Goal: Transaction & Acquisition: Purchase product/service

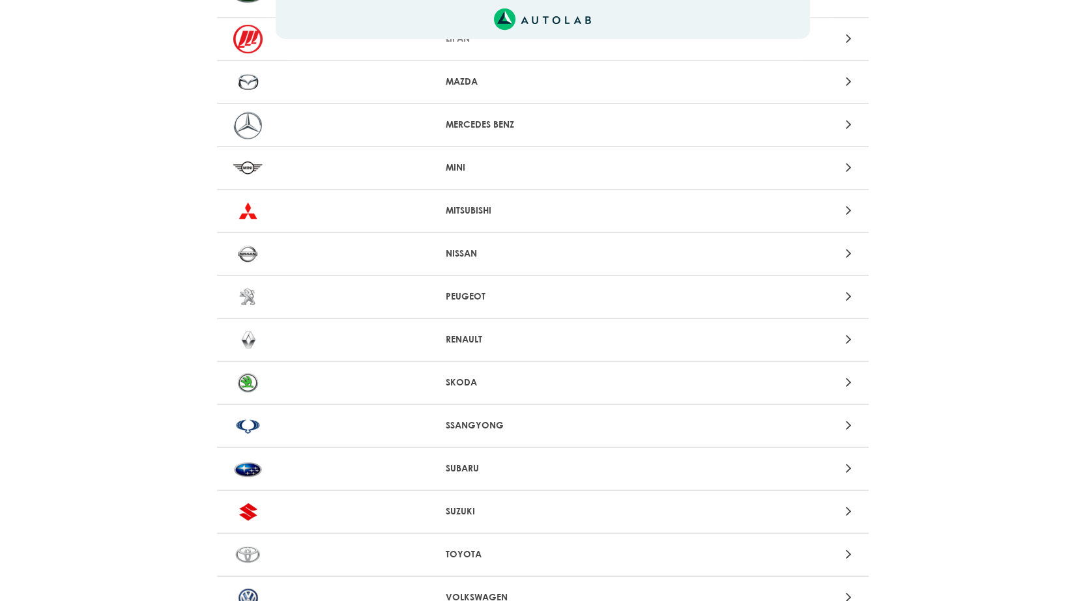
scroll to position [1108, 0]
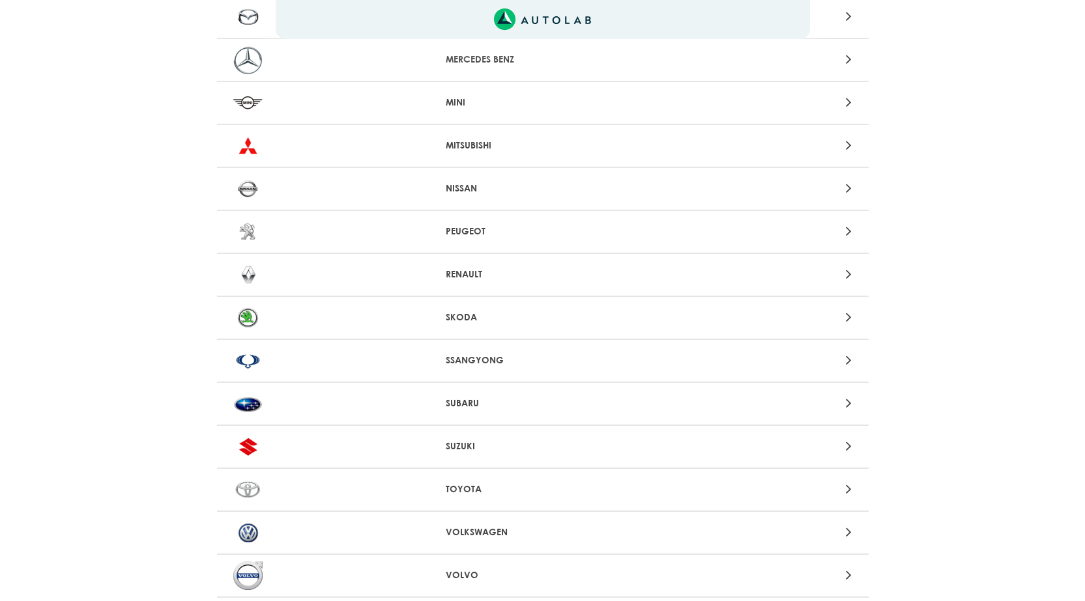
click at [472, 195] on p "NISSAN" at bounding box center [543, 189] width 194 height 14
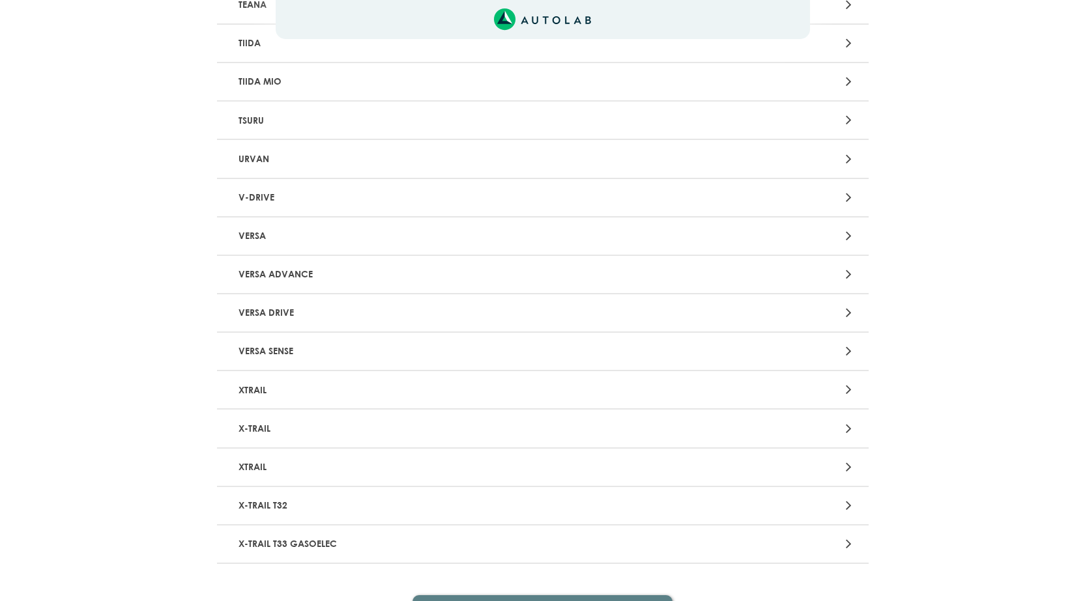
scroll to position [1694, 0]
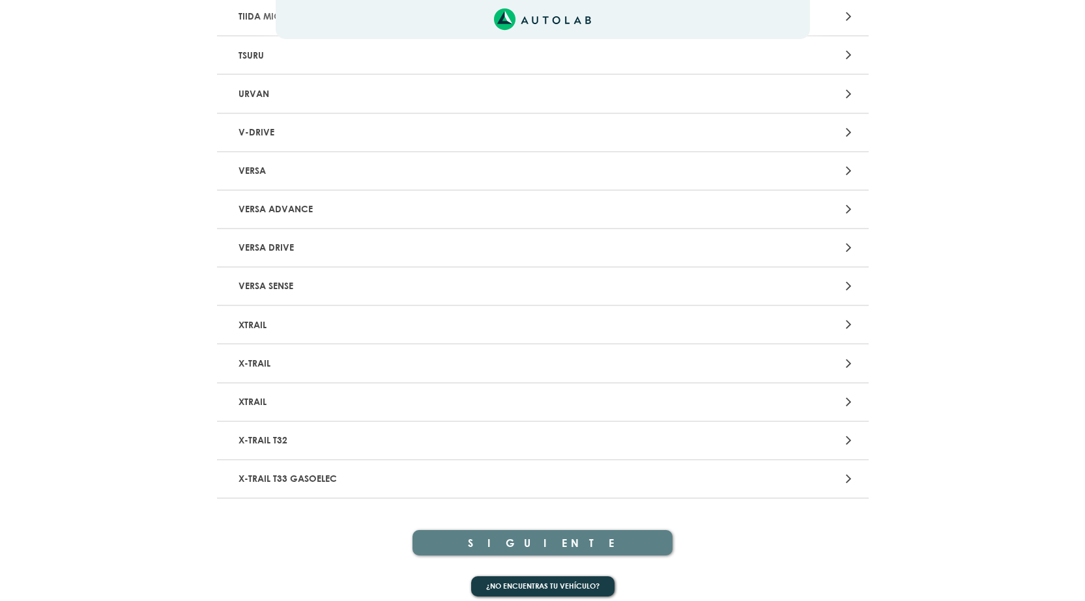
click at [268, 183] on p "VERSA" at bounding box center [436, 171] width 406 height 24
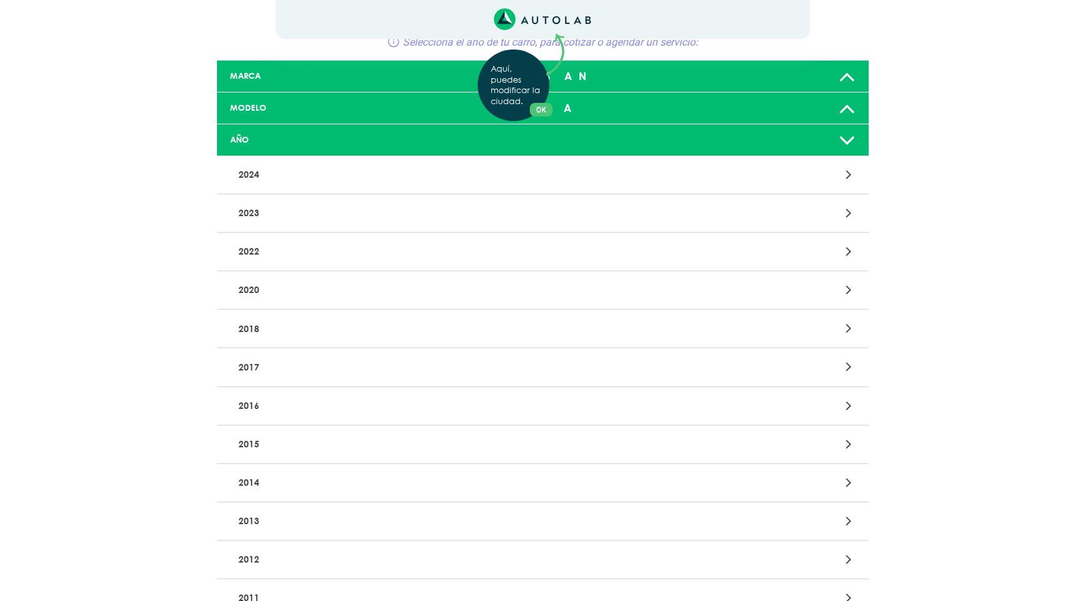
scroll to position [195, 0]
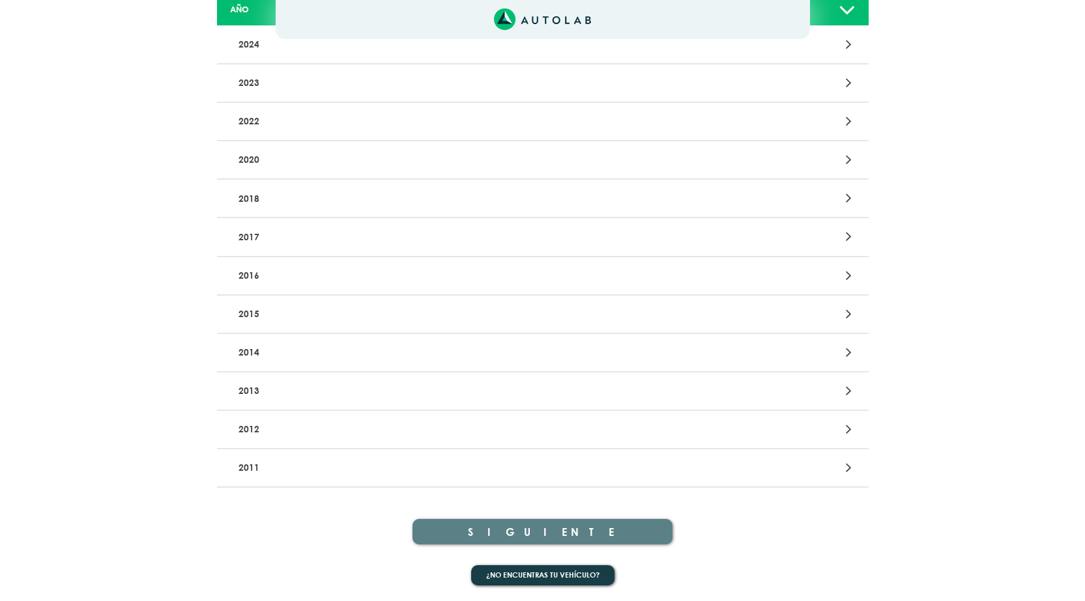
click at [261, 403] on p "2013" at bounding box center [436, 391] width 406 height 24
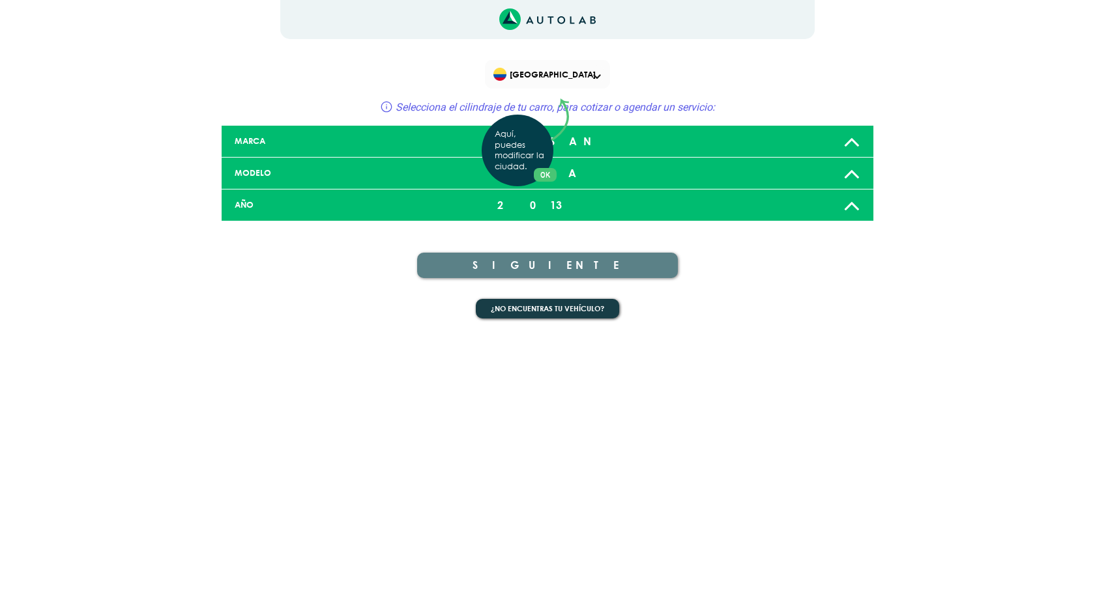
click at [574, 343] on div "Aquí, puedes modificar la ciudad. OK .aex,.bex{fill:none!important;stroke:#50c4…" at bounding box center [547, 300] width 1095 height 601
click at [573, 113] on span "Selecciona el cilindraje de tu carro, para cotizar o agendar un servicio:" at bounding box center [555, 107] width 319 height 12
click at [570, 113] on span "Selecciona el cilindraje de tu carro, para cotizar o agendar un servicio:" at bounding box center [555, 107] width 319 height 12
click at [380, 113] on icon at bounding box center [386, 106] width 13 height 13
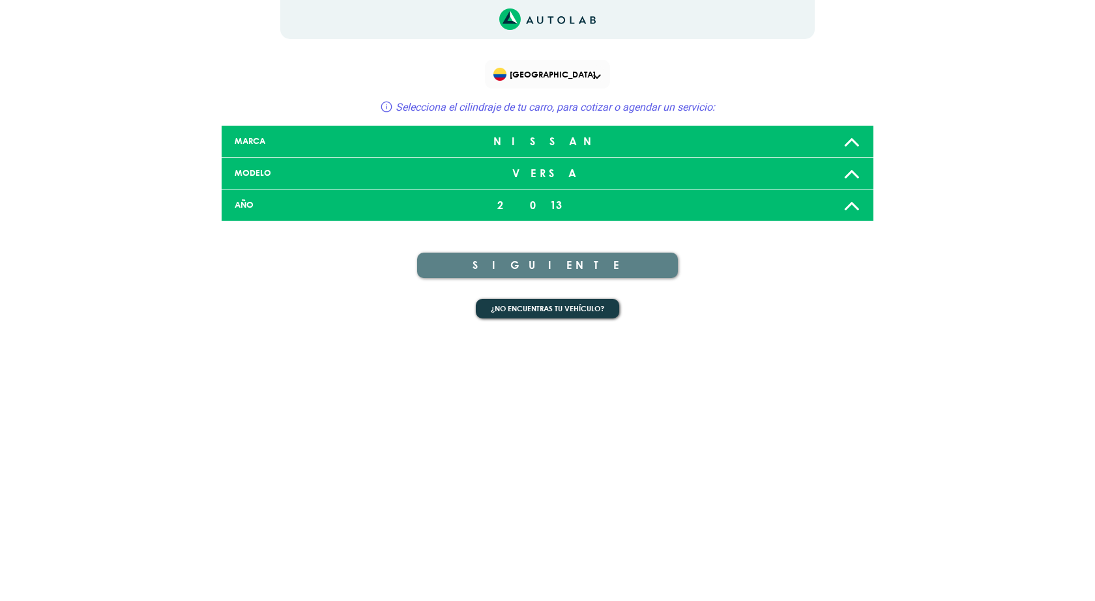
click at [583, 115] on p "Selecciona el cilindraje de tu carro, para cotizar o agendar un servicio:" at bounding box center [555, 107] width 319 height 16
click at [573, 113] on span "Selecciona el cilindraje de tu carro, para cotizar o agendar un servicio:" at bounding box center [555, 107] width 319 height 12
click at [623, 115] on p "Selecciona el cilindraje de tu carro, para cotizar o agendar un servicio:" at bounding box center [555, 107] width 319 height 16
click at [626, 109] on div "Bogotá Selecciona el cilindraje de tu carro, para cotizar o agendar un servicio:" at bounding box center [547, 90] width 391 height 61
click at [646, 113] on span "Selecciona el cilindraje de tu carro, para cotizar o agendar un servicio:" at bounding box center [555, 107] width 319 height 12
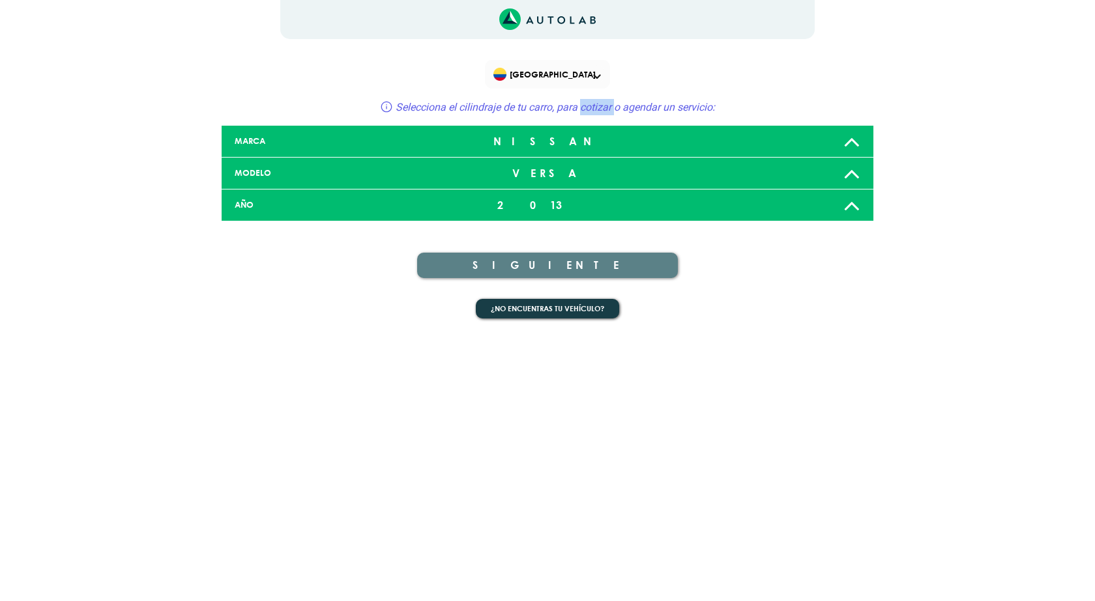
click at [646, 113] on span "Selecciona el cilindraje de tu carro, para cotizar o agendar un servicio:" at bounding box center [555, 107] width 319 height 12
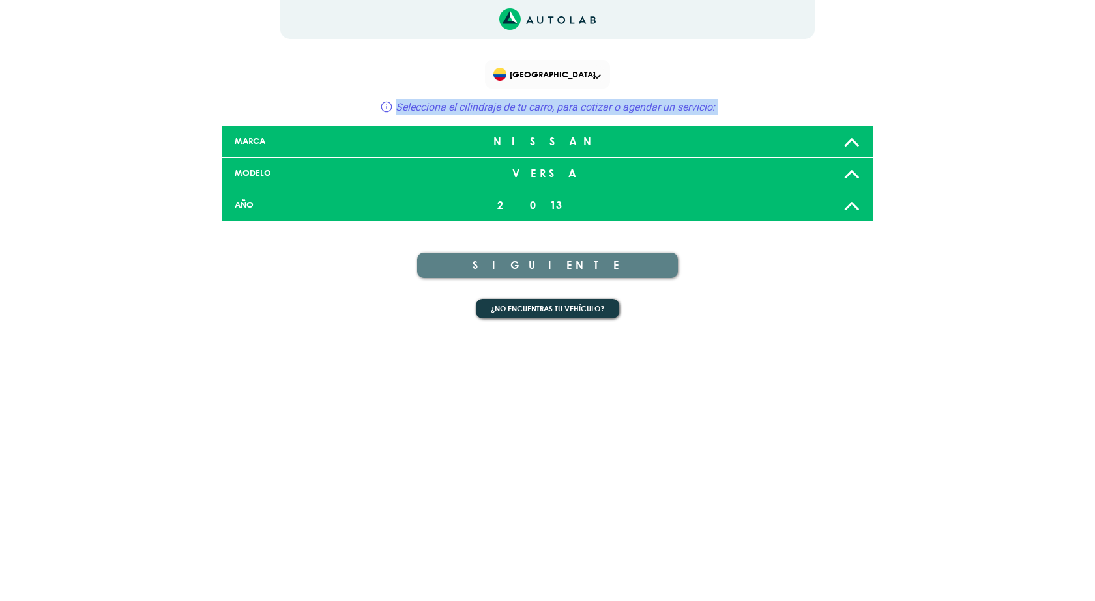
click at [646, 113] on span "Selecciona el cilindraje de tu carro, para cotizar o agendar un servicio:" at bounding box center [555, 107] width 319 height 12
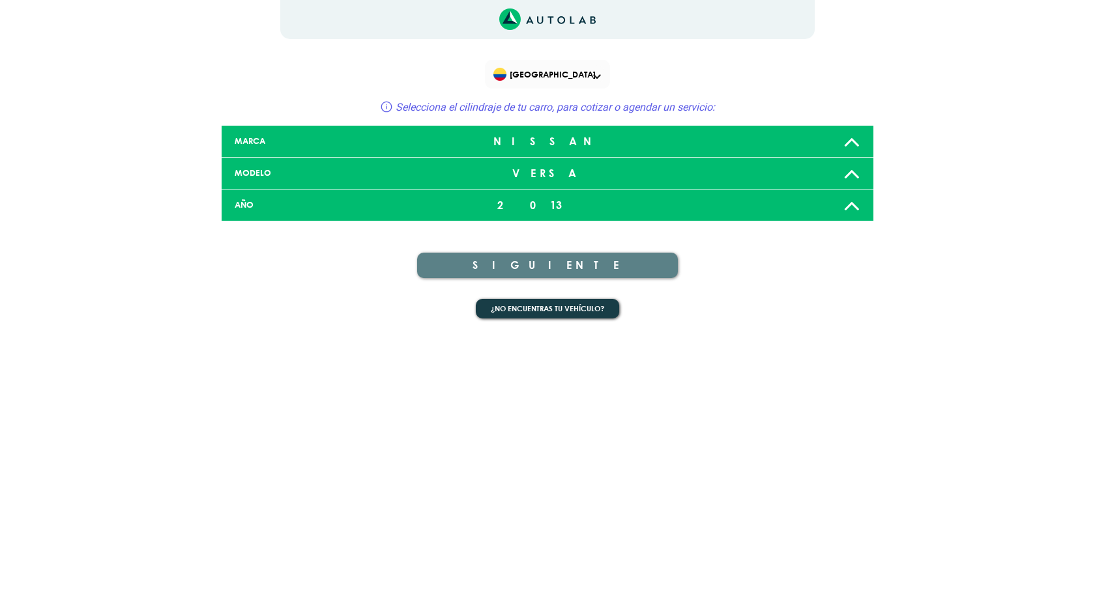
click at [593, 36] on div at bounding box center [547, 19] width 534 height 39
click at [601, 80] on span at bounding box center [597, 76] width 8 height 5
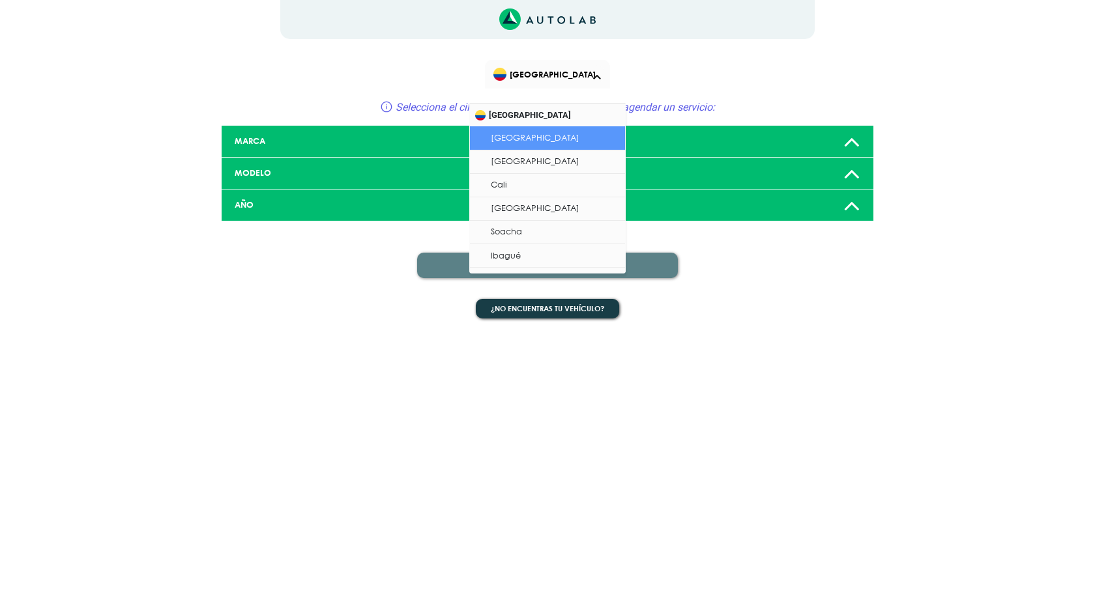
click at [510, 150] on li "[GEOGRAPHIC_DATA]" at bounding box center [547, 137] width 155 height 23
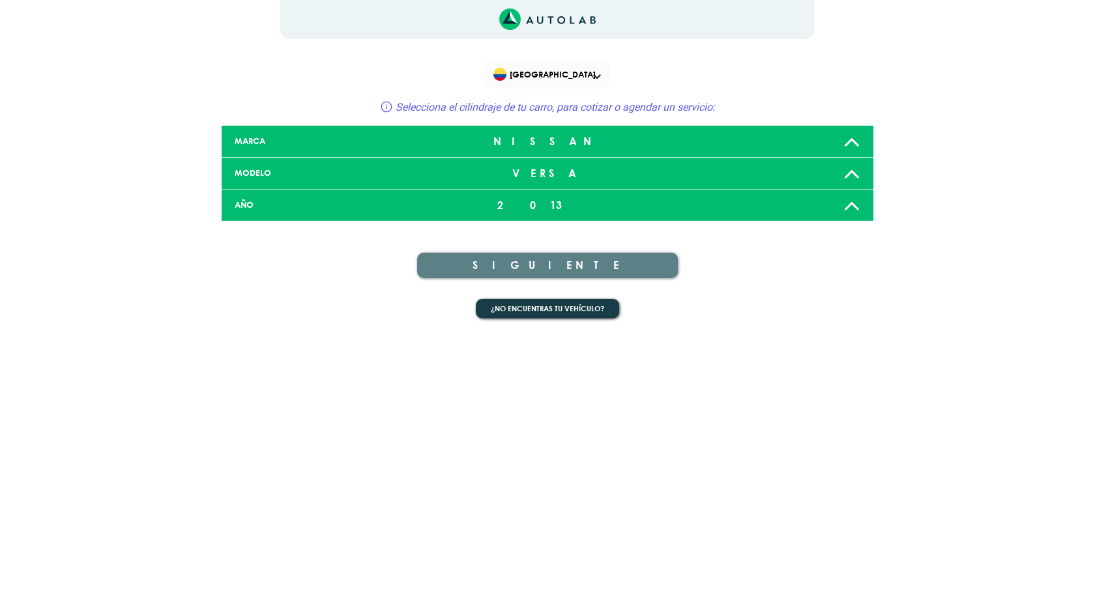
click at [489, 113] on span "Selecciona el cilindraje de tu carro, para cotizar o agendar un servicio:" at bounding box center [555, 107] width 319 height 12
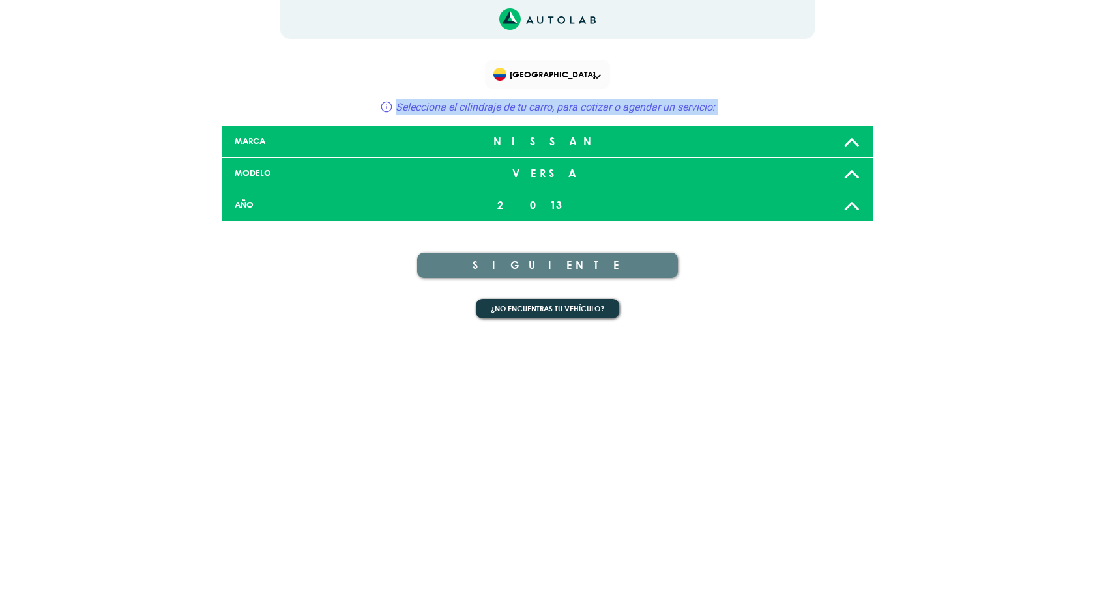
click at [489, 113] on span "Selecciona el cilindraje de tu carro, para cotizar o agendar un servicio:" at bounding box center [555, 107] width 319 height 12
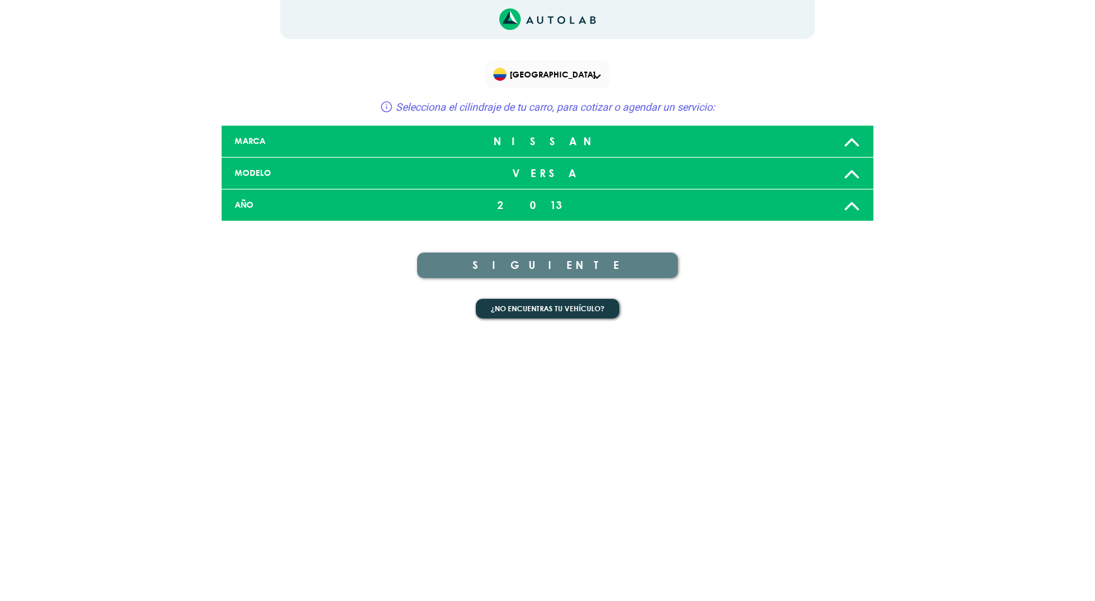
click at [246, 319] on div "¿No encuentras tu vehículo?" at bounding box center [548, 304] width 652 height 31
click at [846, 218] on icon at bounding box center [851, 205] width 17 height 26
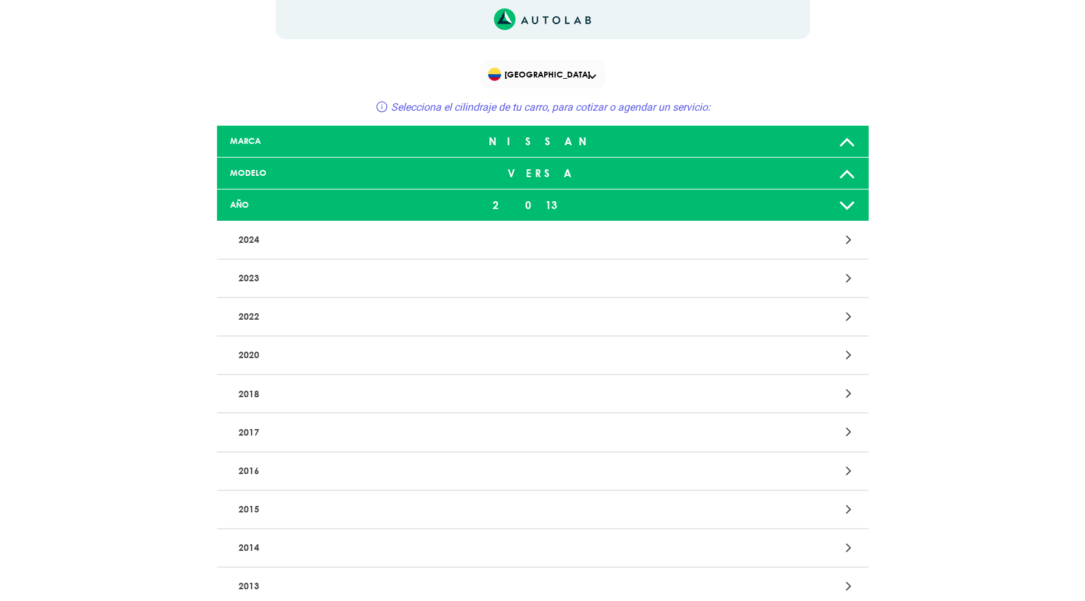
click at [846, 218] on icon at bounding box center [847, 205] width 17 height 26
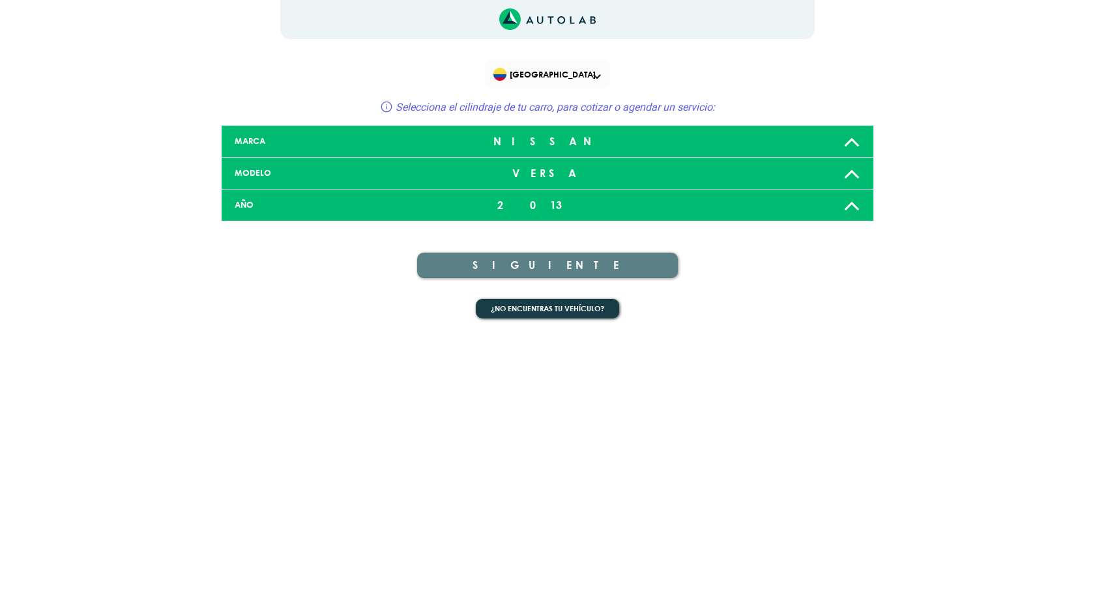
click at [858, 186] on icon at bounding box center [851, 173] width 17 height 26
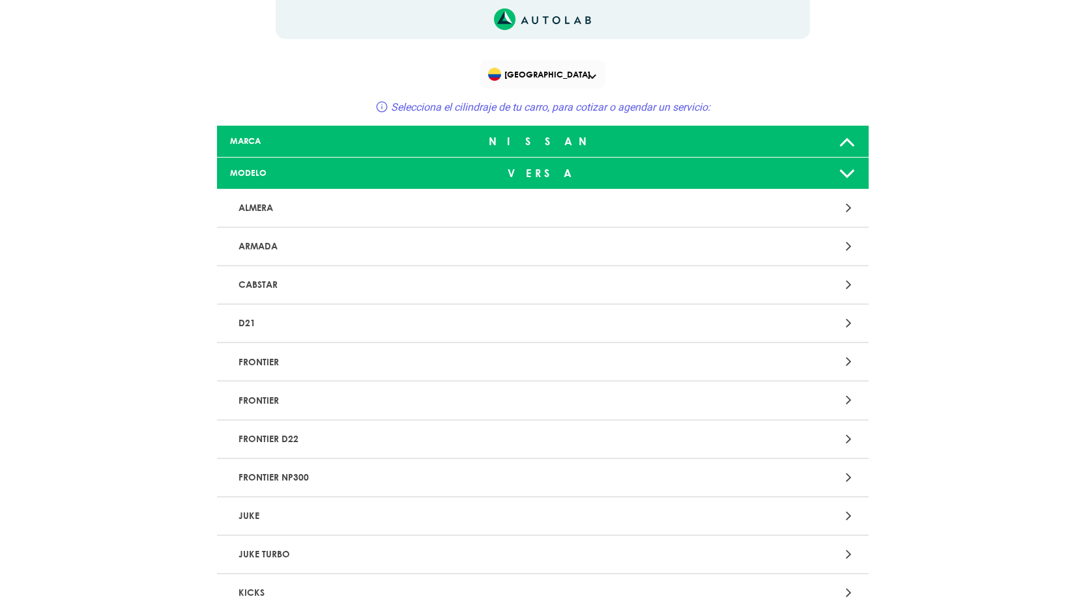
click at [858, 186] on div at bounding box center [757, 173] width 215 height 26
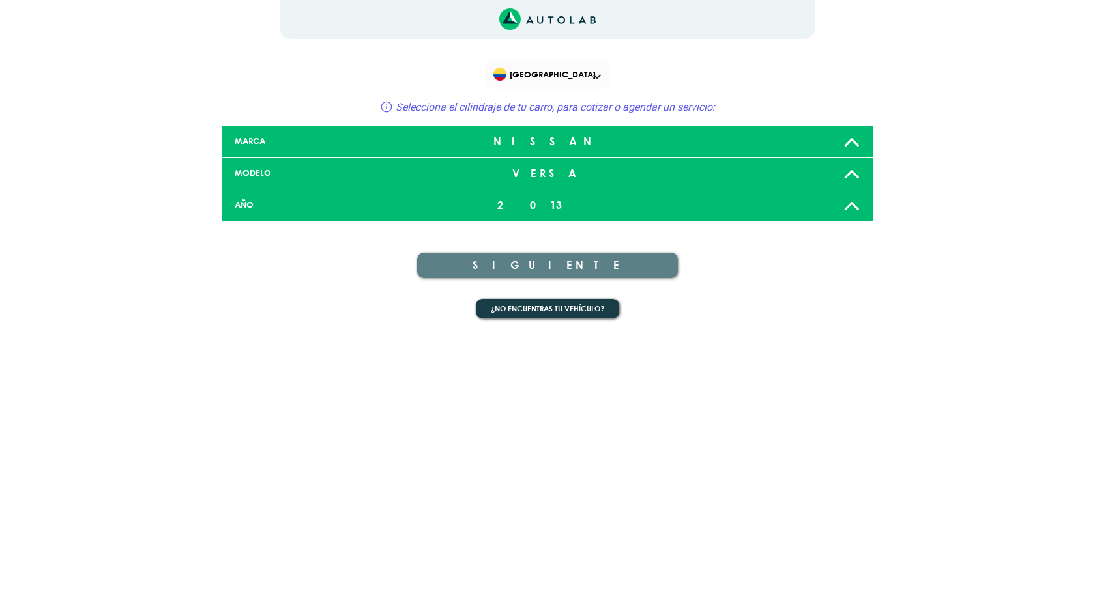
click at [856, 154] on icon at bounding box center [851, 141] width 17 height 26
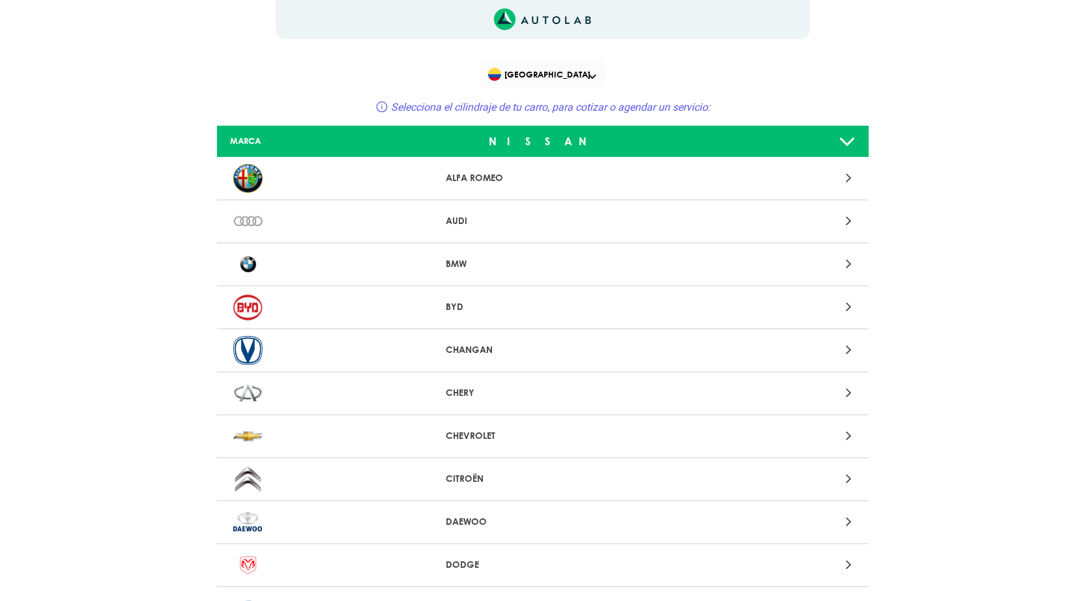
click at [856, 154] on div at bounding box center [757, 141] width 215 height 26
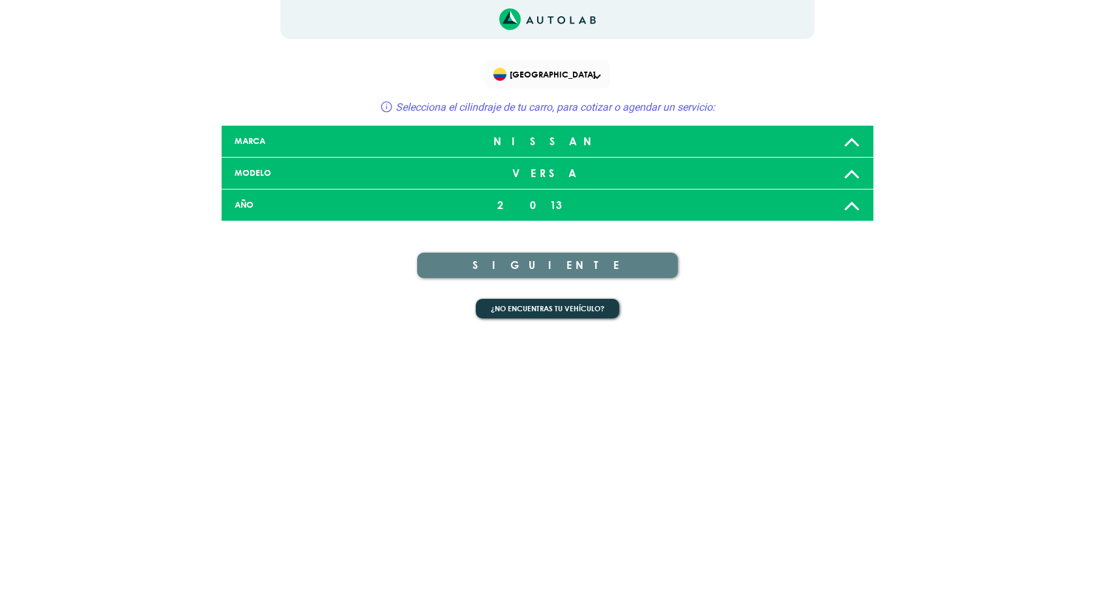
click at [715, 115] on p "Selecciona el cilindraje de tu carro, para cotizar o agendar un servicio:" at bounding box center [555, 107] width 319 height 16
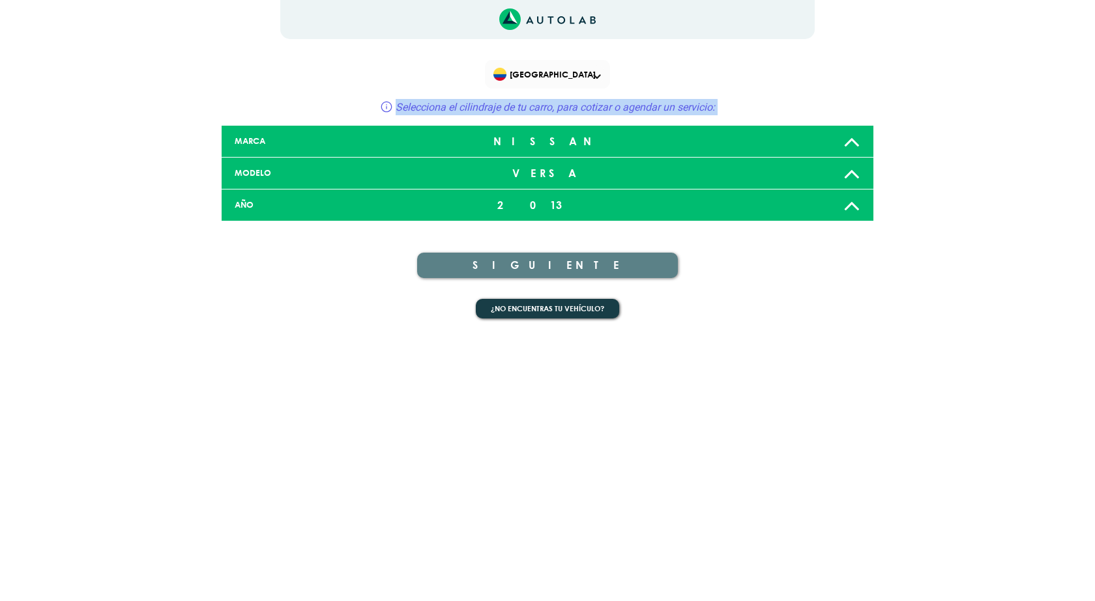
drag, startPoint x: 717, startPoint y: 148, endPoint x: 577, endPoint y: 142, distance: 140.2
click at [713, 115] on p "Selecciona el cilindraje de tu carro, para cotizar o agendar un servicio:" at bounding box center [555, 107] width 319 height 16
click at [577, 113] on span "Selecciona el cilindraje de tu carro, para cotizar o agendar un servicio:" at bounding box center [555, 107] width 319 height 12
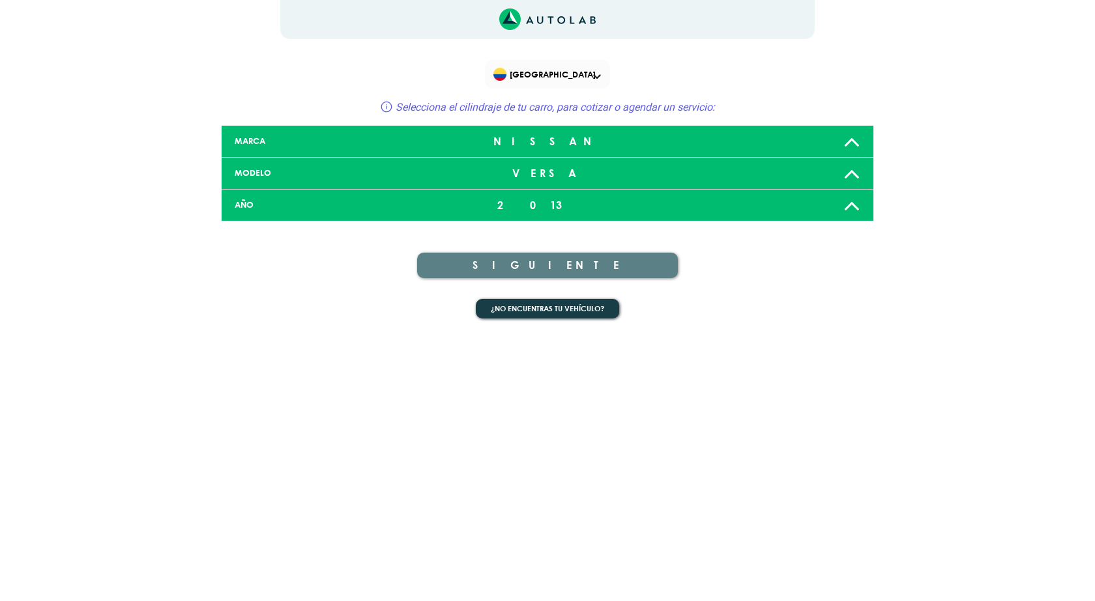
click at [527, 104] on div "Bogotá Selecciona el cilindraje de tu carro, para cotizar o agendar un servicio:" at bounding box center [547, 90] width 391 height 61
drag, startPoint x: 605, startPoint y: 92, endPoint x: 613, endPoint y: 96, distance: 8.7
click at [605, 83] on span "[GEOGRAPHIC_DATA]" at bounding box center [548, 74] width 111 height 18
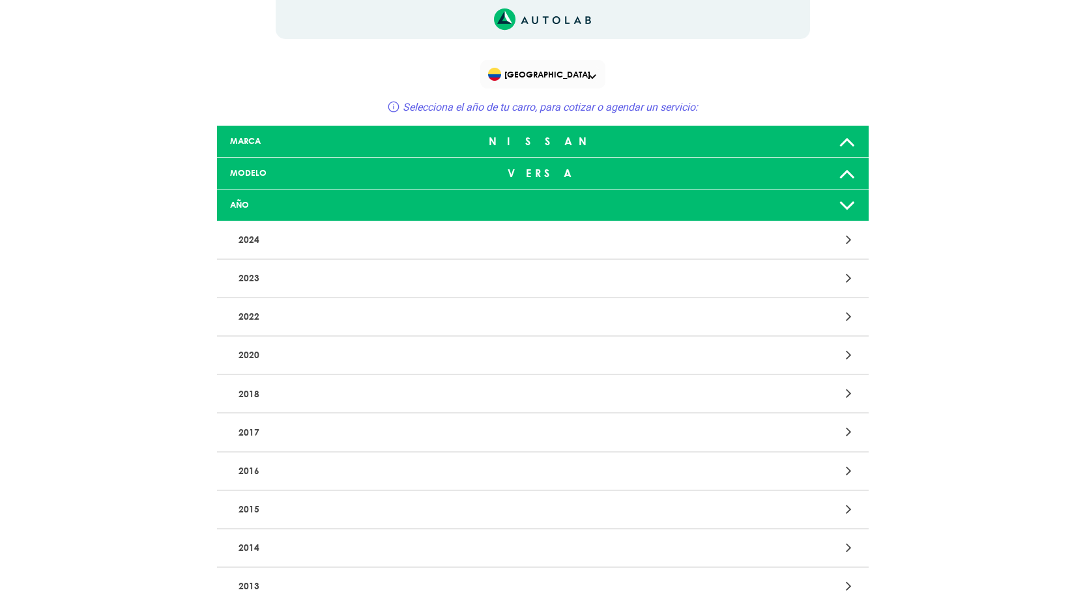
click at [566, 113] on span "Selecciona el año de tu carro, para cotizar o agendar un servicio:" at bounding box center [550, 107] width 295 height 12
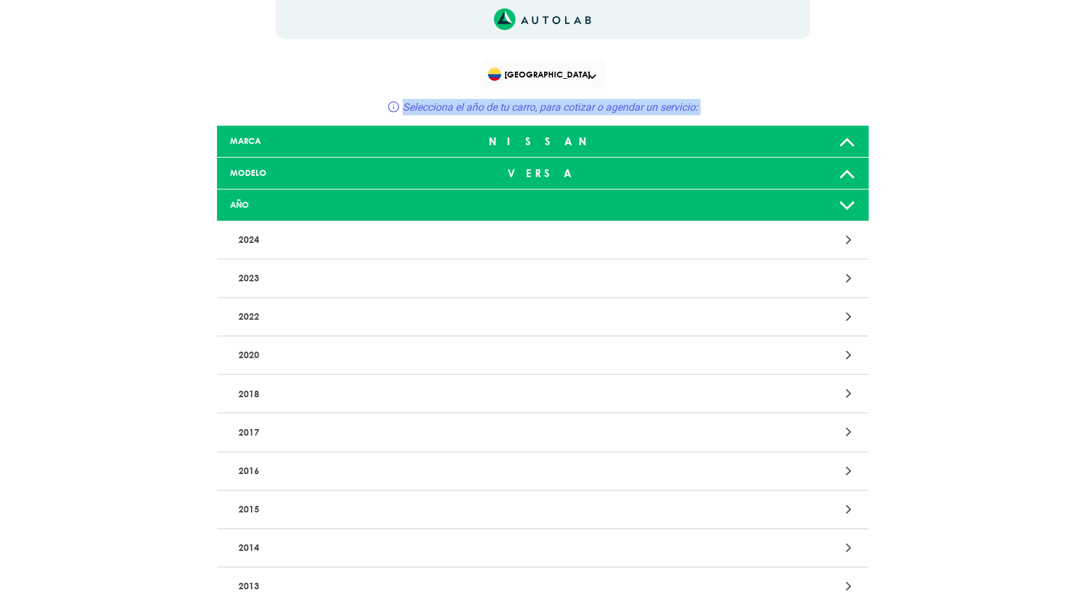
click at [566, 113] on span "Selecciona el año de tu carro, para cotizar o agendar un servicio:" at bounding box center [550, 107] width 295 height 12
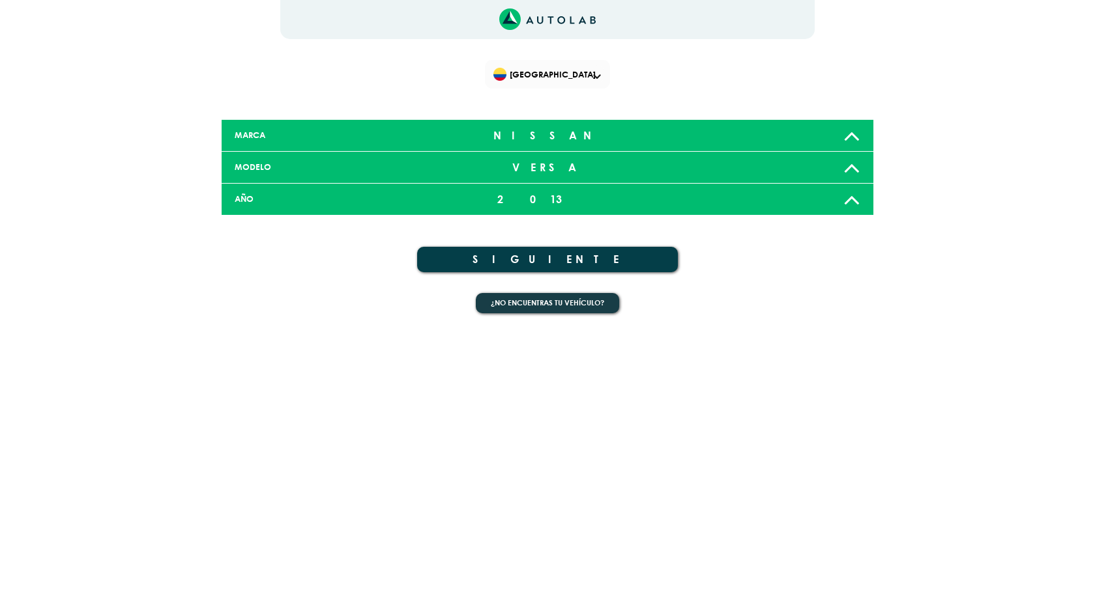
click at [556, 272] on button "SIGUIENTE" at bounding box center [547, 259] width 261 height 25
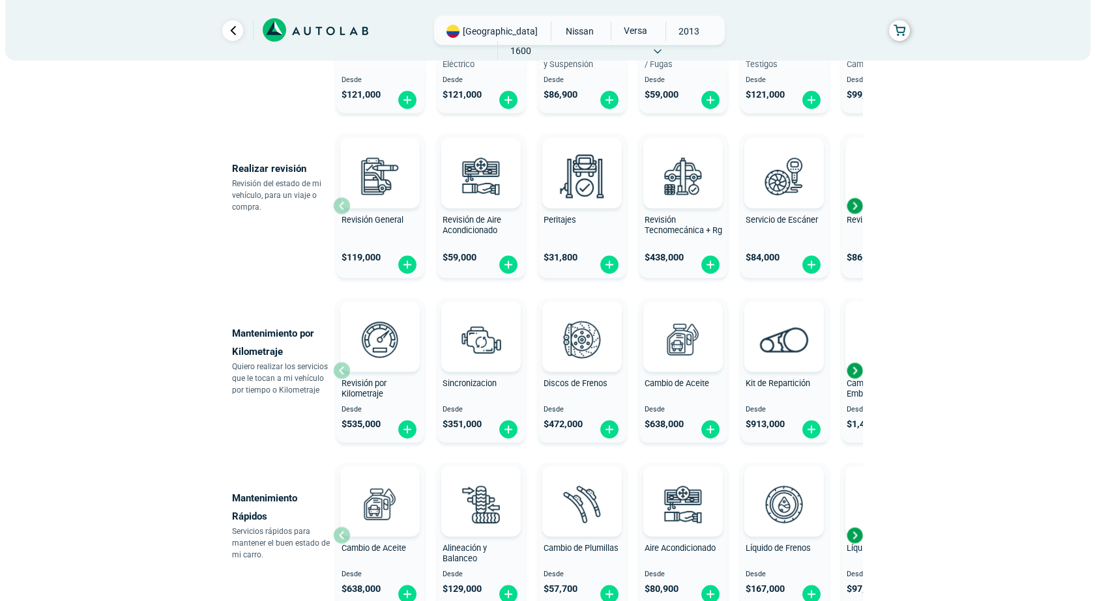
scroll to position [85, 0]
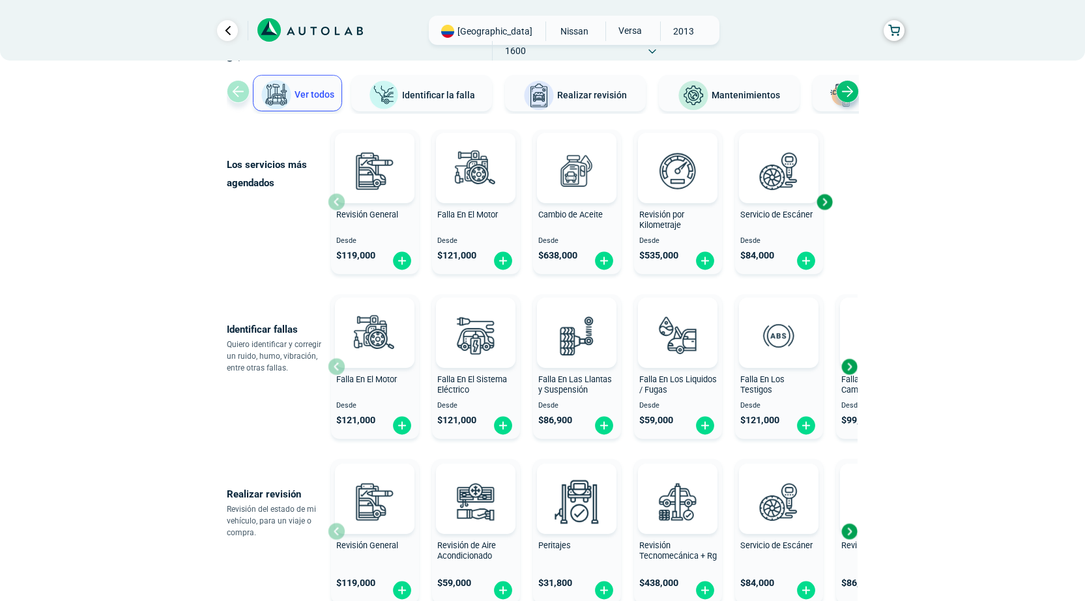
click at [849, 103] on div "Next slide" at bounding box center [847, 91] width 23 height 23
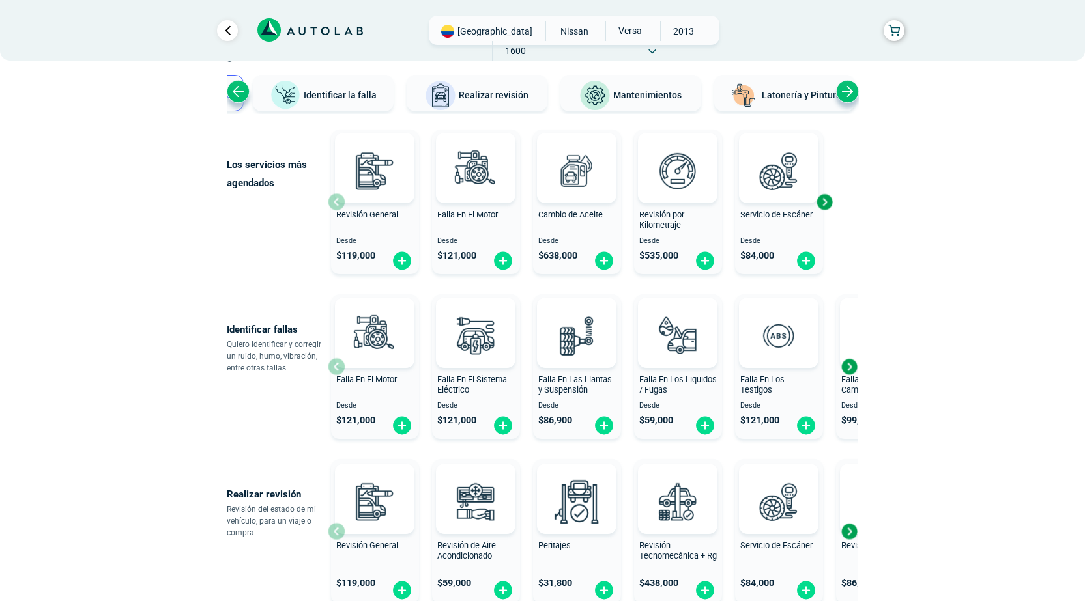
click at [849, 103] on div "Next slide" at bounding box center [847, 91] width 23 height 23
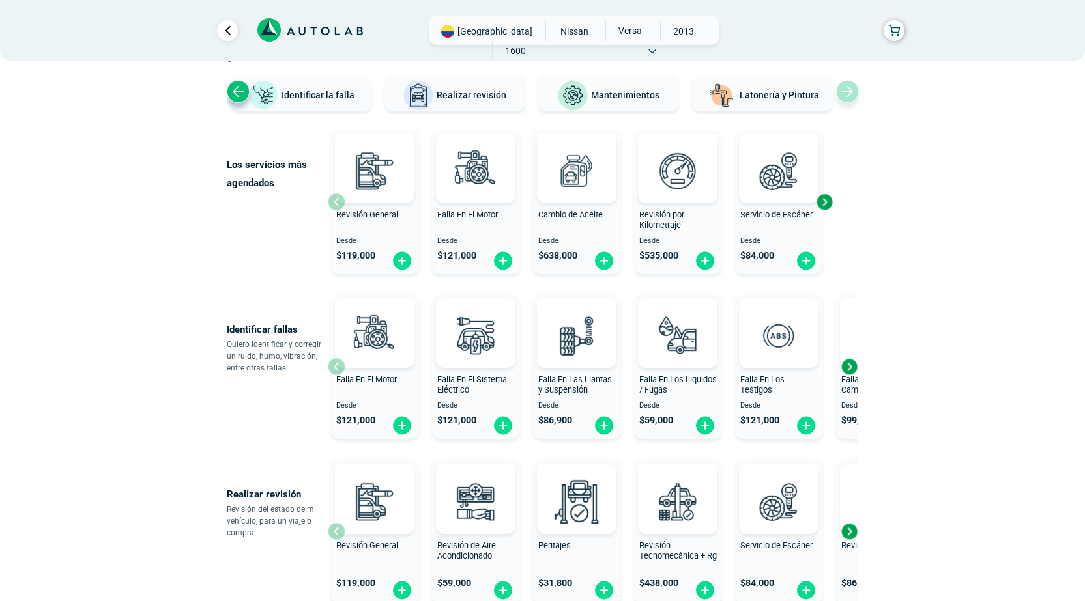
click at [583, 111] on img at bounding box center [572, 95] width 31 height 31
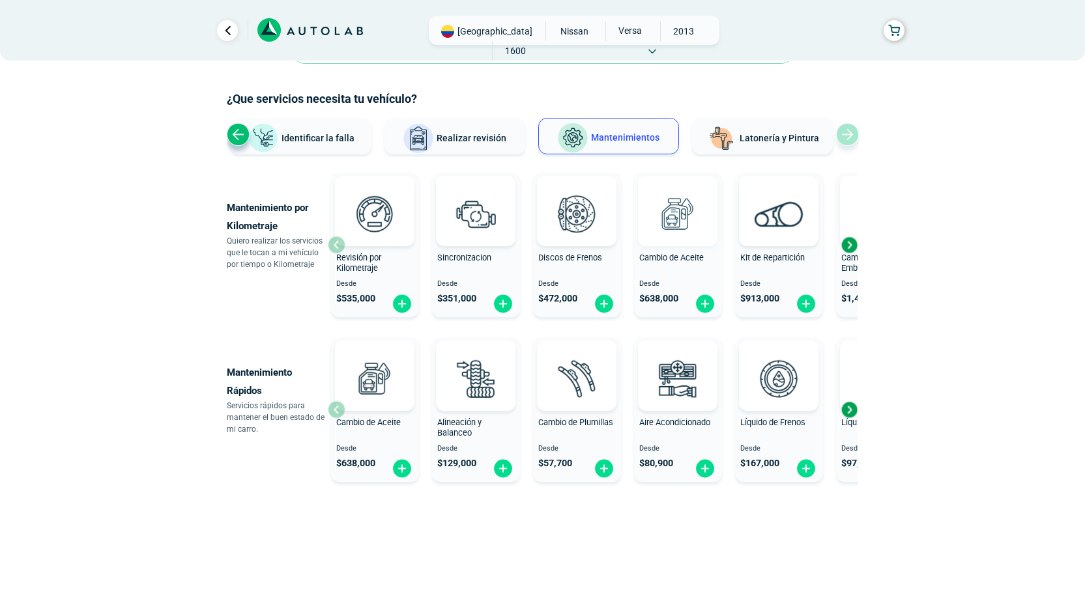
click at [678, 217] on img at bounding box center [677, 213] width 57 height 57
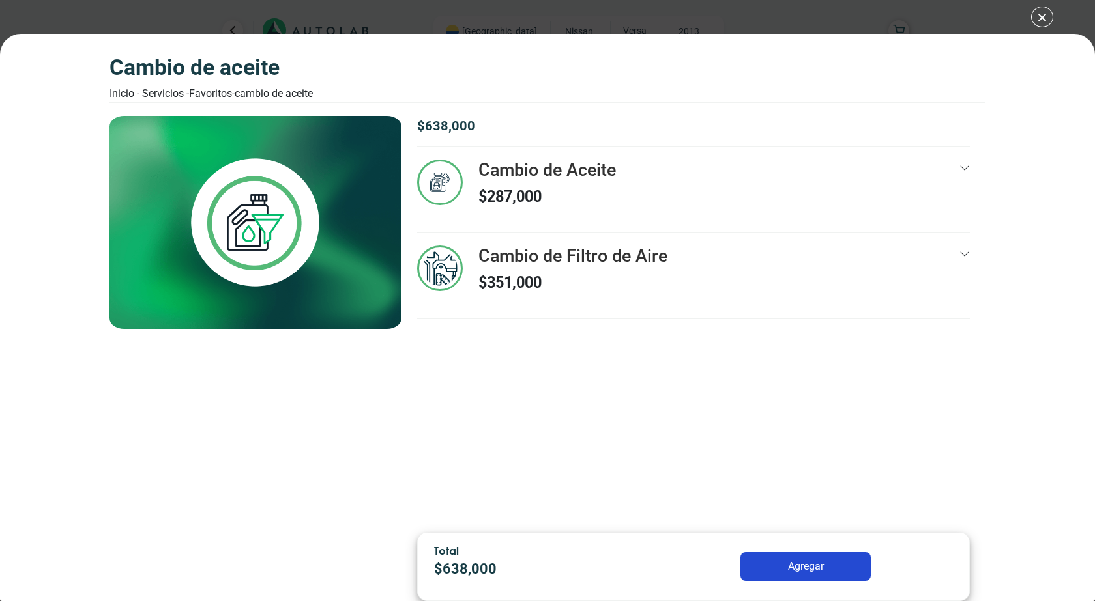
click at [506, 209] on p "$ 287,000" at bounding box center [547, 197] width 138 height 23
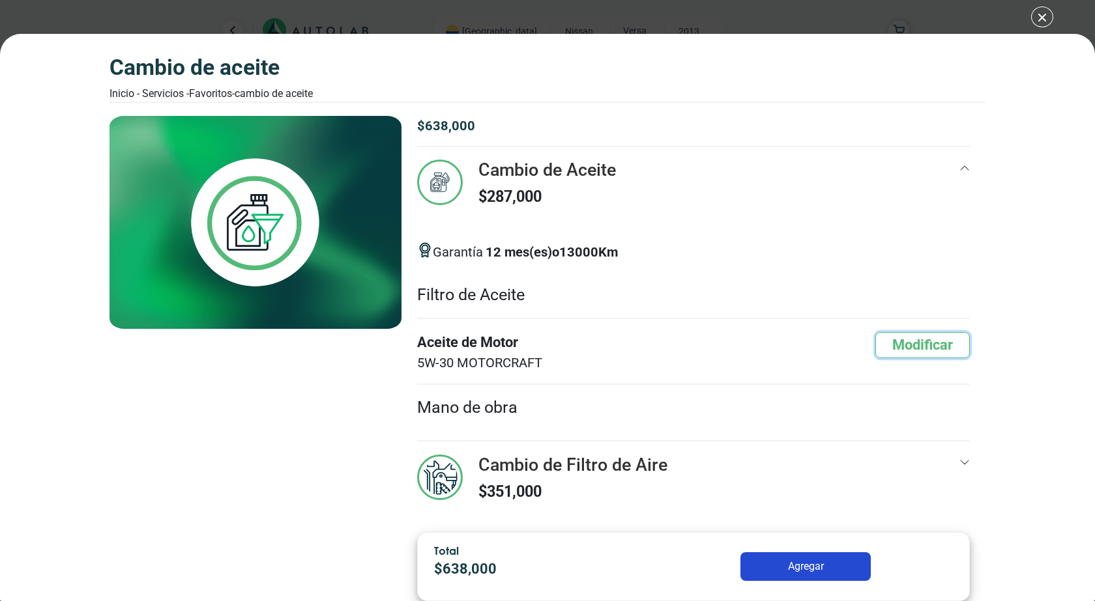
click at [889, 359] on button "Modificar" at bounding box center [922, 345] width 94 height 27
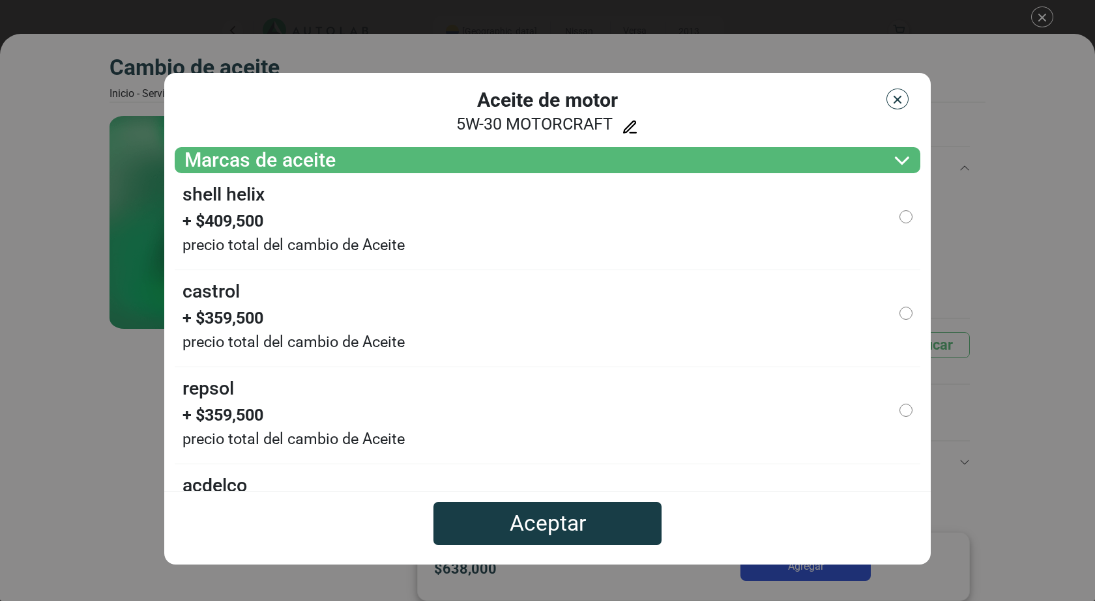
click at [899, 105] on img "button" at bounding box center [897, 99] width 13 height 13
